Goal: Information Seeking & Learning: Learn about a topic

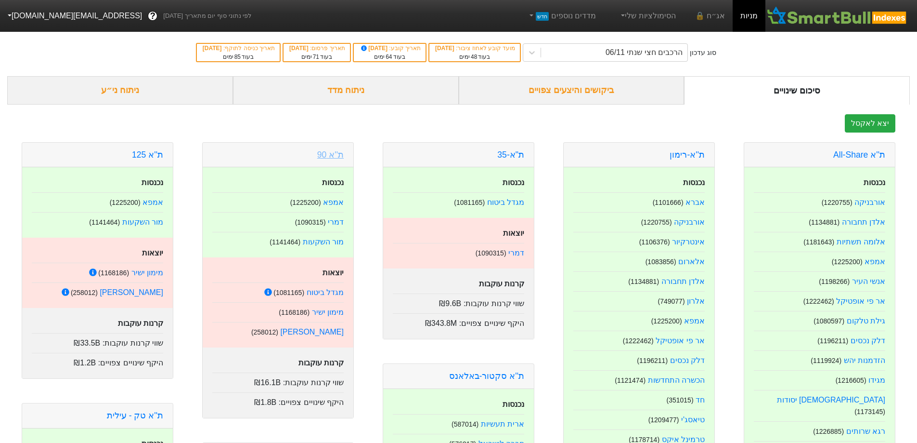
click at [332, 158] on link "ת''א 90" at bounding box center [330, 155] width 26 height 10
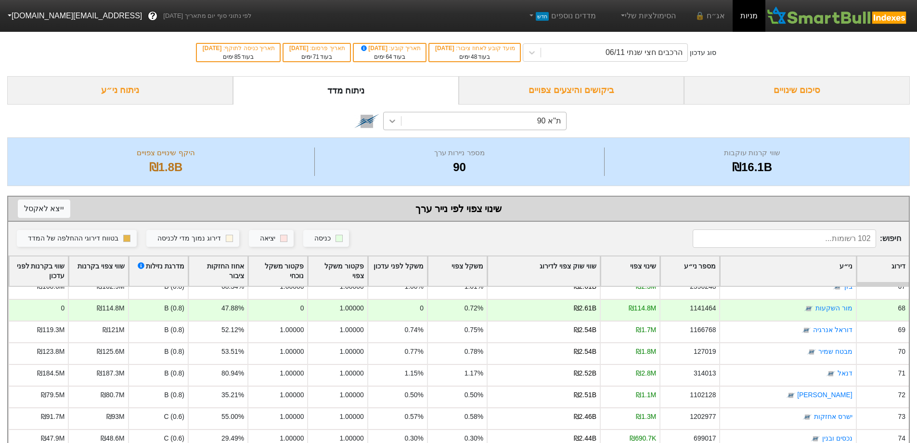
click at [394, 121] on icon at bounding box center [393, 120] width 6 height 3
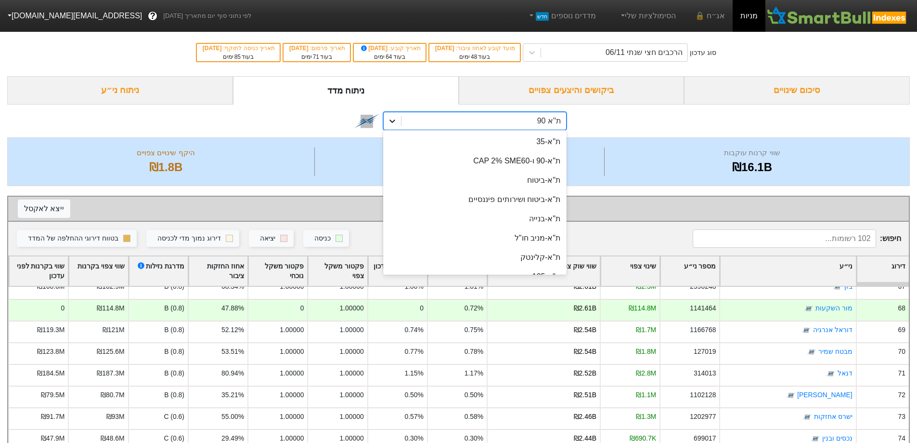
scroll to position [37, 0]
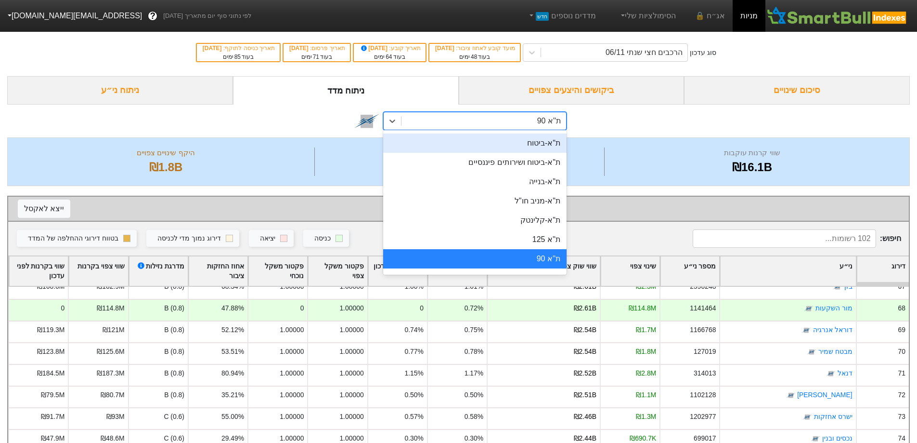
click at [321, 125] on div "option ת"א-ביטוח focused, 3 of 29. 29 results available. Use Up and Down to cho…" at bounding box center [458, 120] width 903 height 33
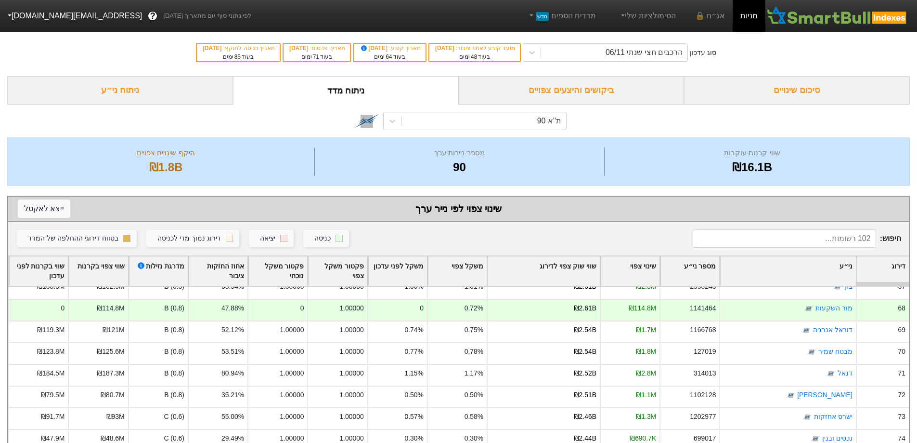
click at [598, 95] on div "ביקושים והיצעים צפויים" at bounding box center [572, 90] width 226 height 28
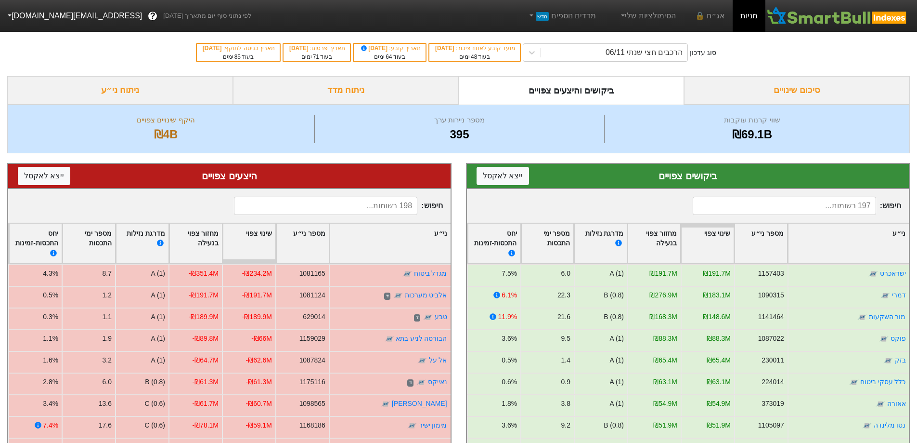
click at [783, 80] on div "סיכום שינויים" at bounding box center [797, 90] width 226 height 28
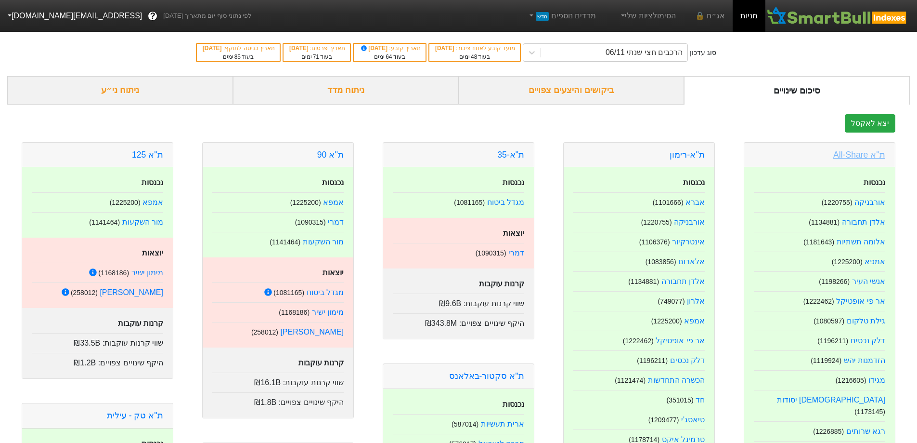
click at [864, 155] on link "ת''א All-Share" at bounding box center [860, 155] width 52 height 10
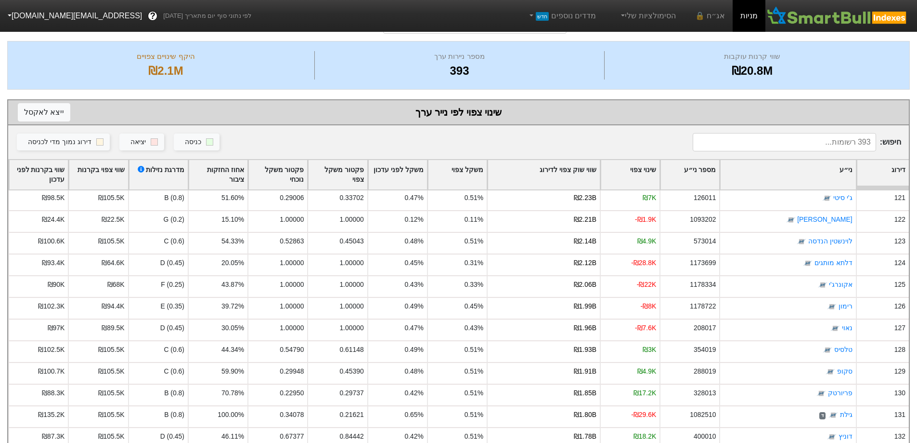
scroll to position [2504, 0]
